Goal: Obtain resource: Obtain resource

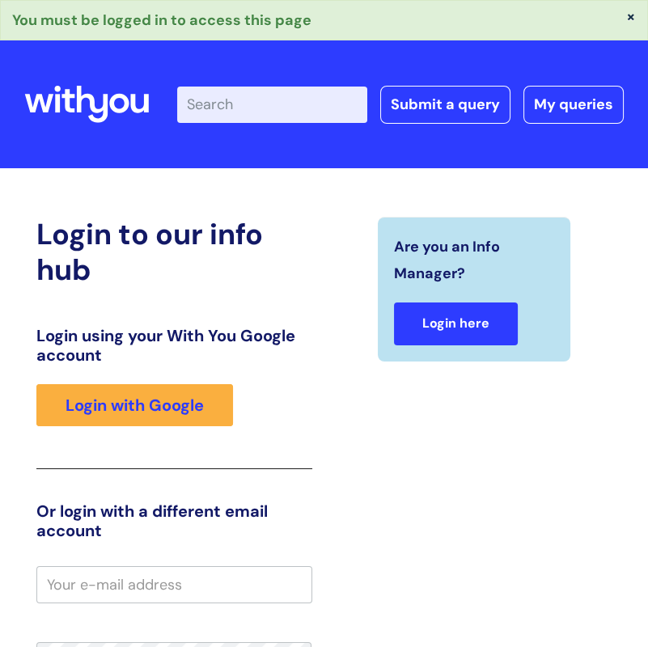
click at [448, 337] on link "Login here" at bounding box center [456, 323] width 124 height 43
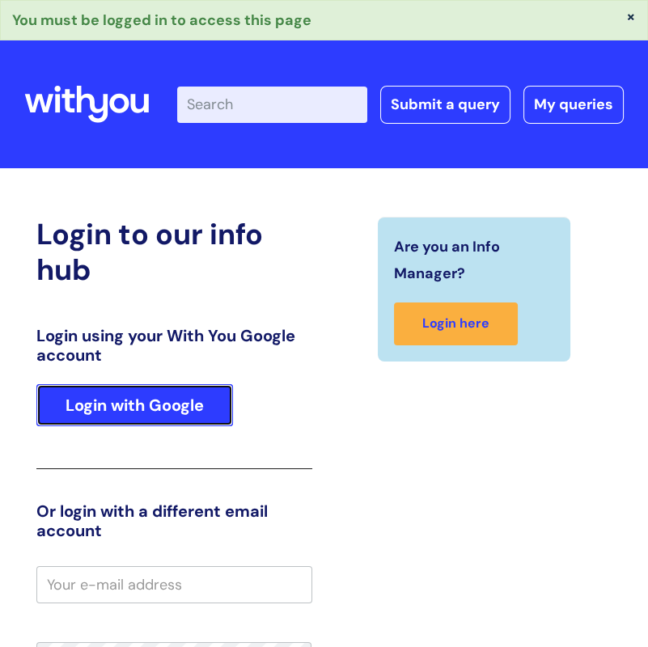
click at [188, 411] on link "Login with Google" at bounding box center [134, 405] width 196 height 42
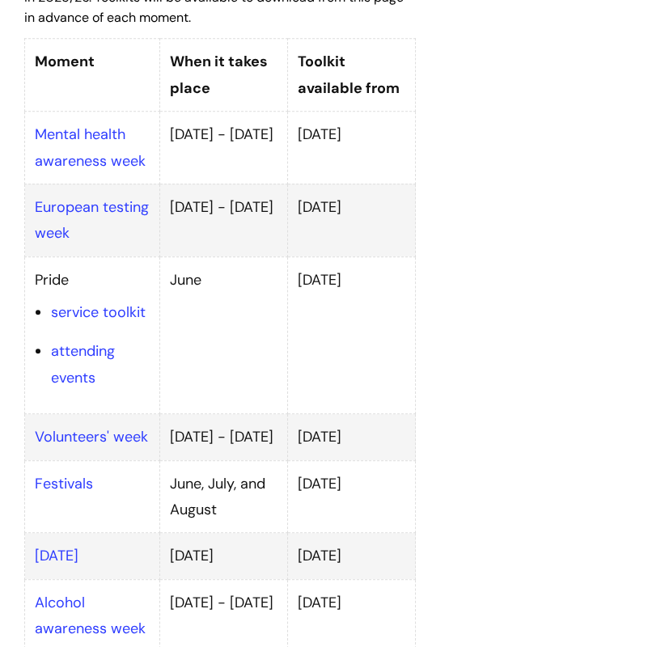
scroll to position [970, 0]
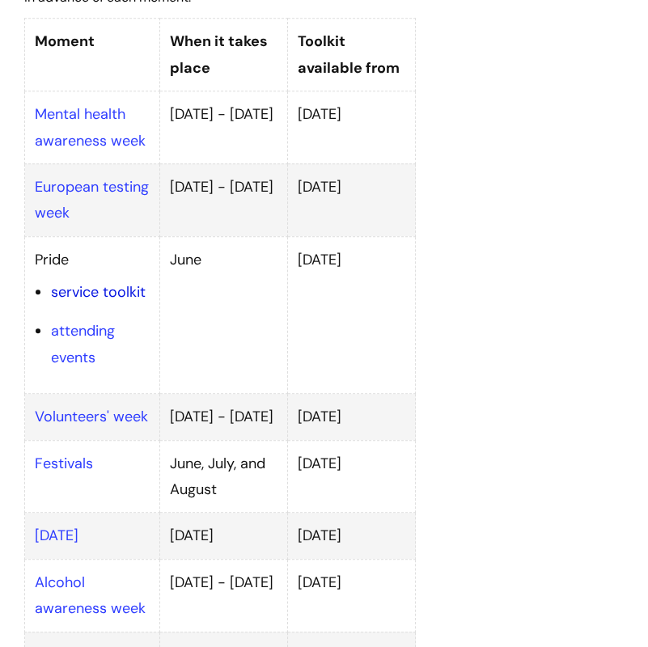
click at [61, 302] on link "service toolkit" at bounding box center [98, 291] width 95 height 19
